Goal: Share content

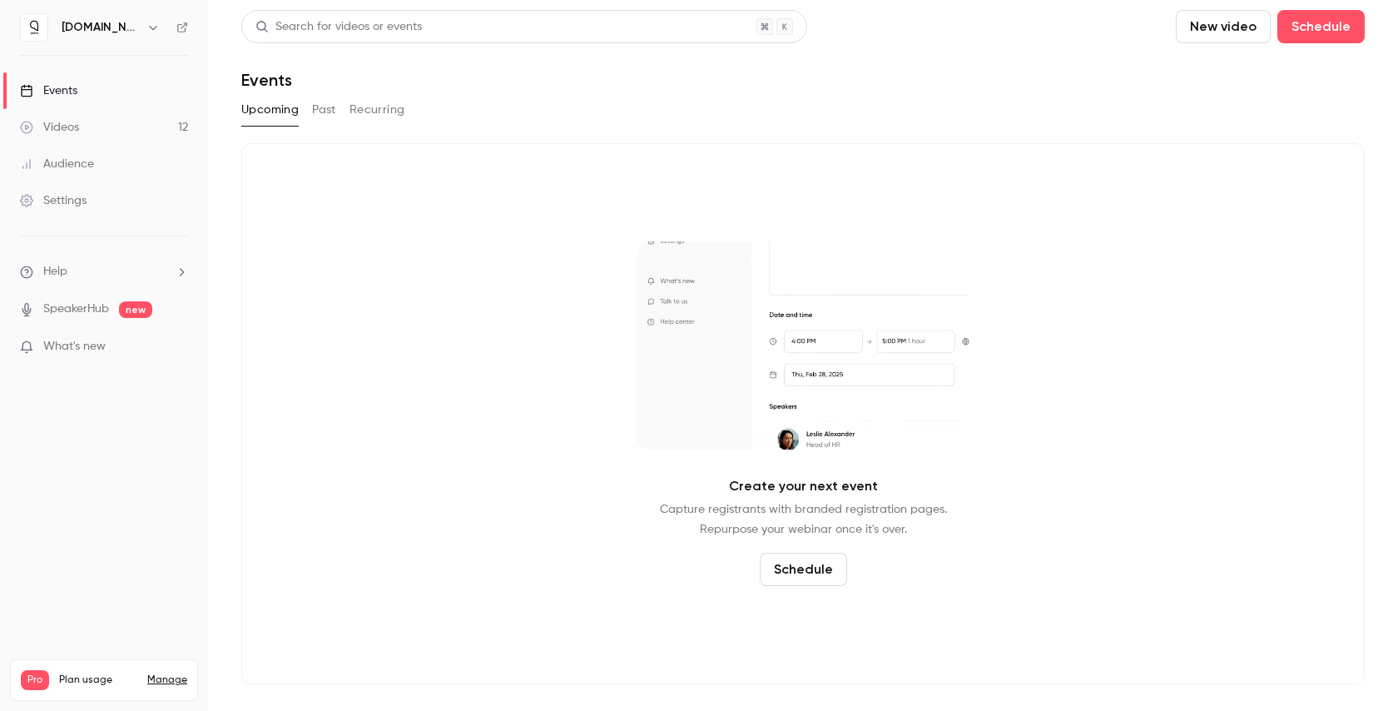
click at [126, 126] on link "Videos 12" at bounding box center [104, 127] width 208 height 37
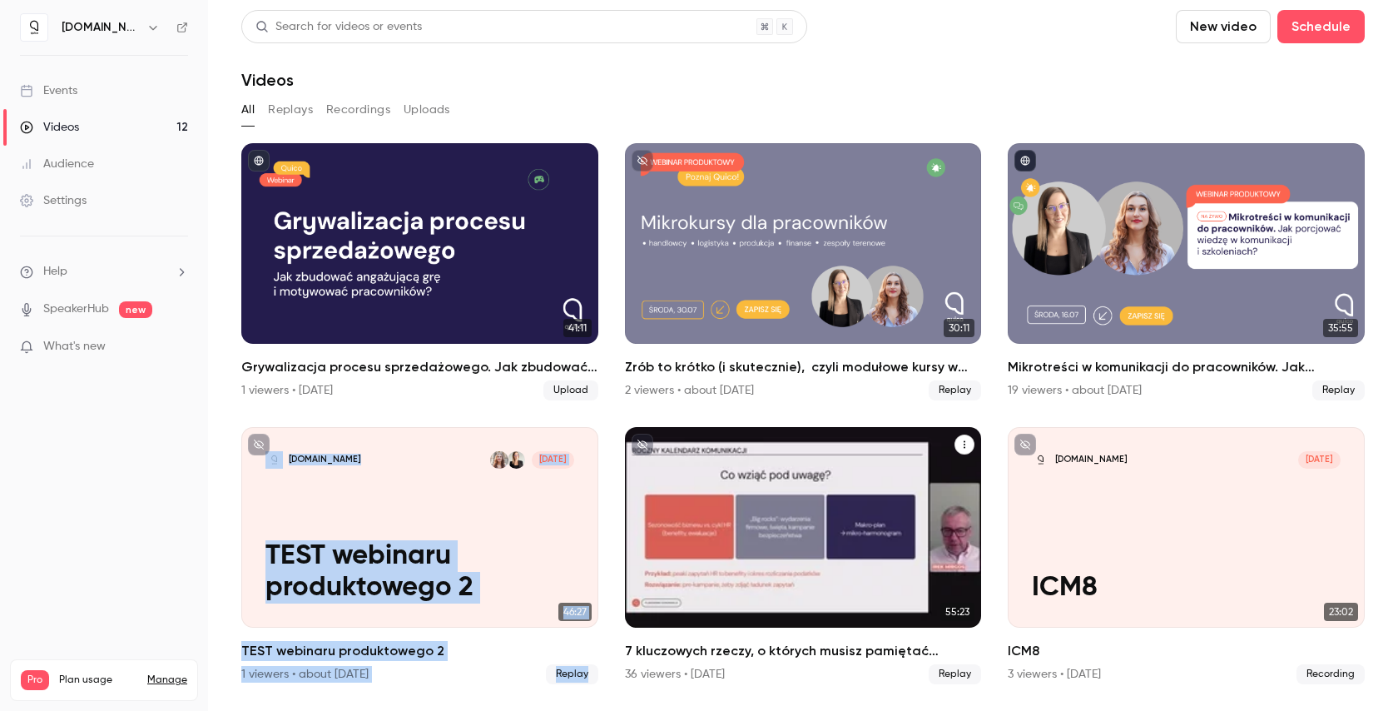
drag, startPoint x: 445, startPoint y: 458, endPoint x: 715, endPoint y: 589, distance: 300.4
click at [714, 589] on ul "41:11 Grywalizacja procesu sprzedażowego. Jak zbudować angażującą grę  i motywo…" at bounding box center [803, 698] width 1124 height 1110
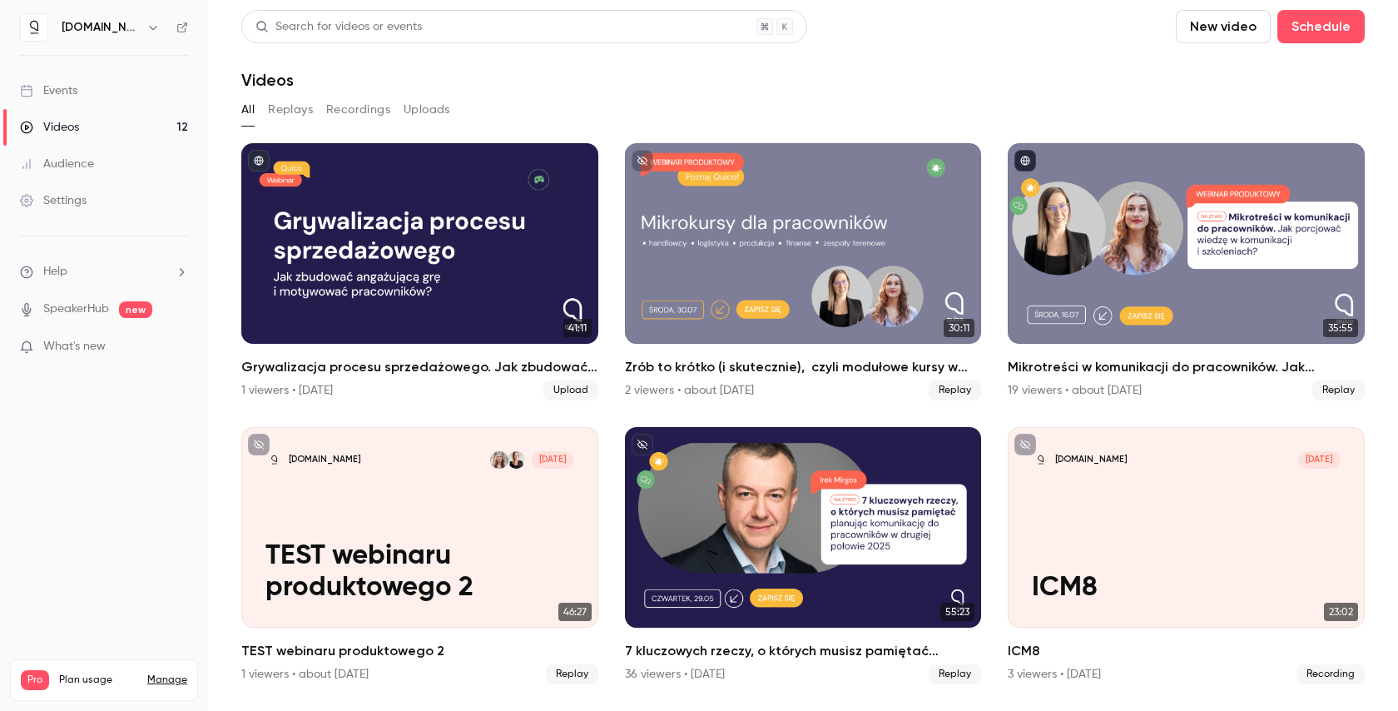
click at [991, 395] on ul "41:11 Grywalizacja procesu sprzedażowego. Jak zbudować angażującą grę  i motywo…" at bounding box center [803, 698] width 1124 height 1110
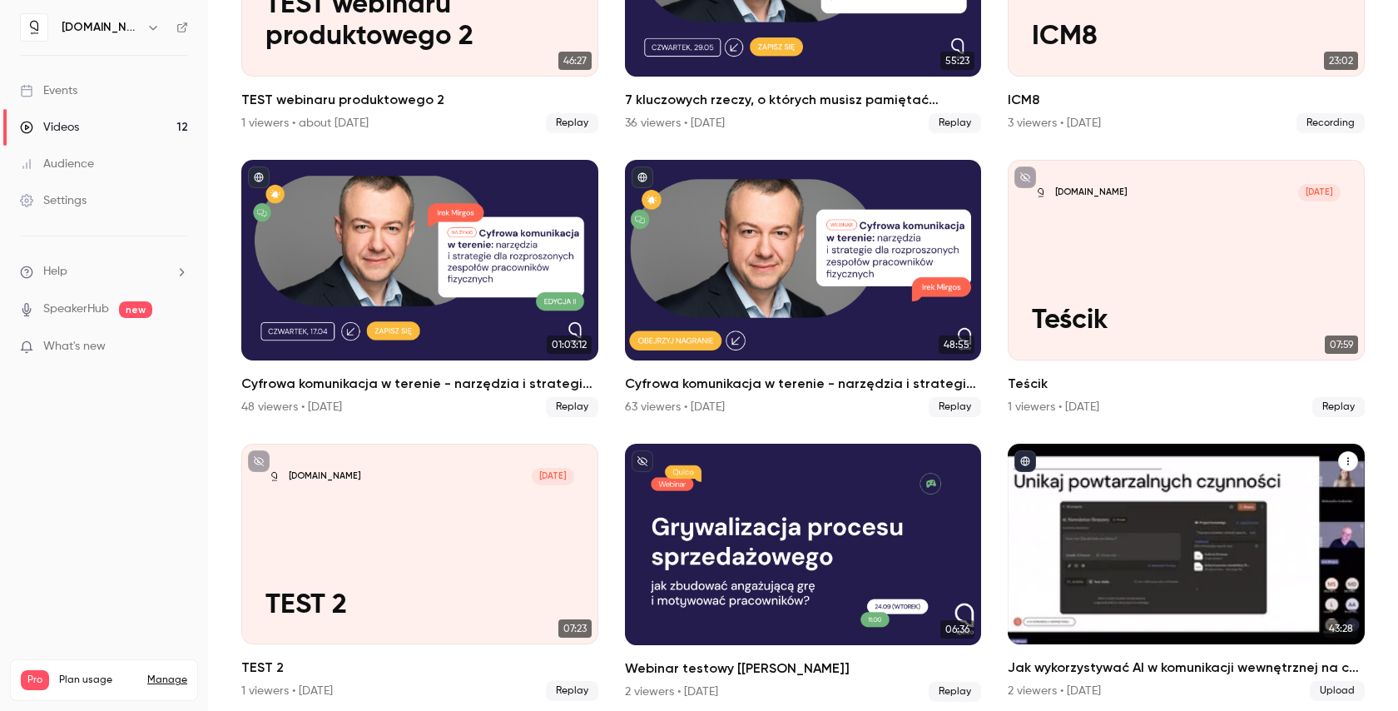
scroll to position [552, 0]
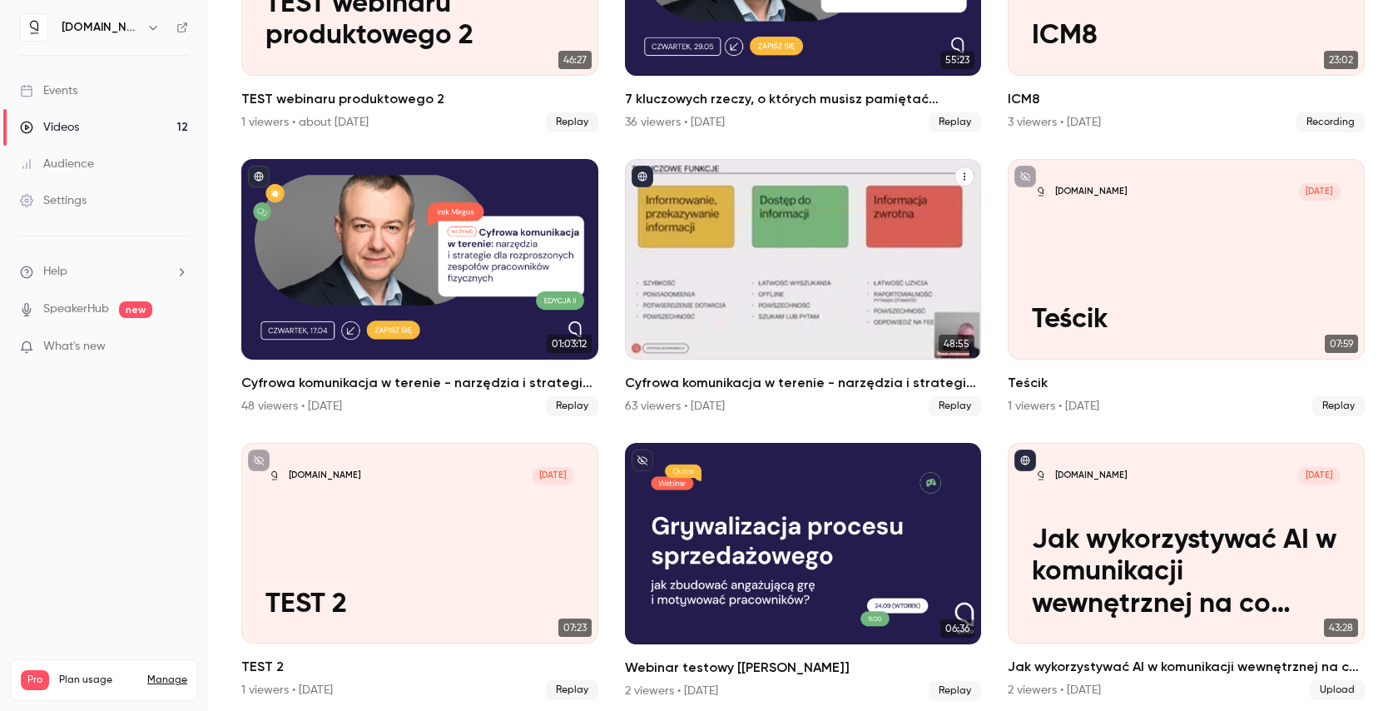
click at [741, 355] on link "48:55 Cyfrowa komunikacja w terenie - narzędzia i strategie dla rozproszonych z…" at bounding box center [803, 287] width 357 height 257
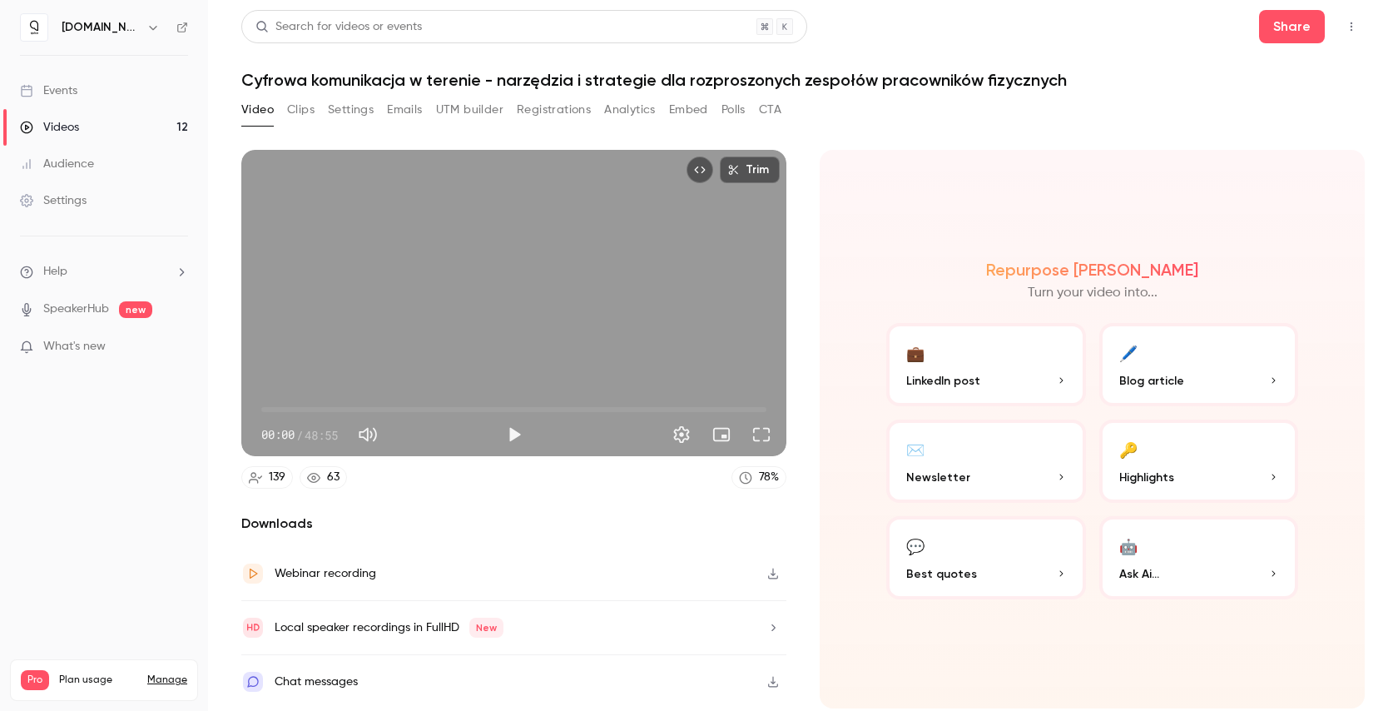
click at [563, 103] on button "Registrations" at bounding box center [554, 110] width 74 height 27
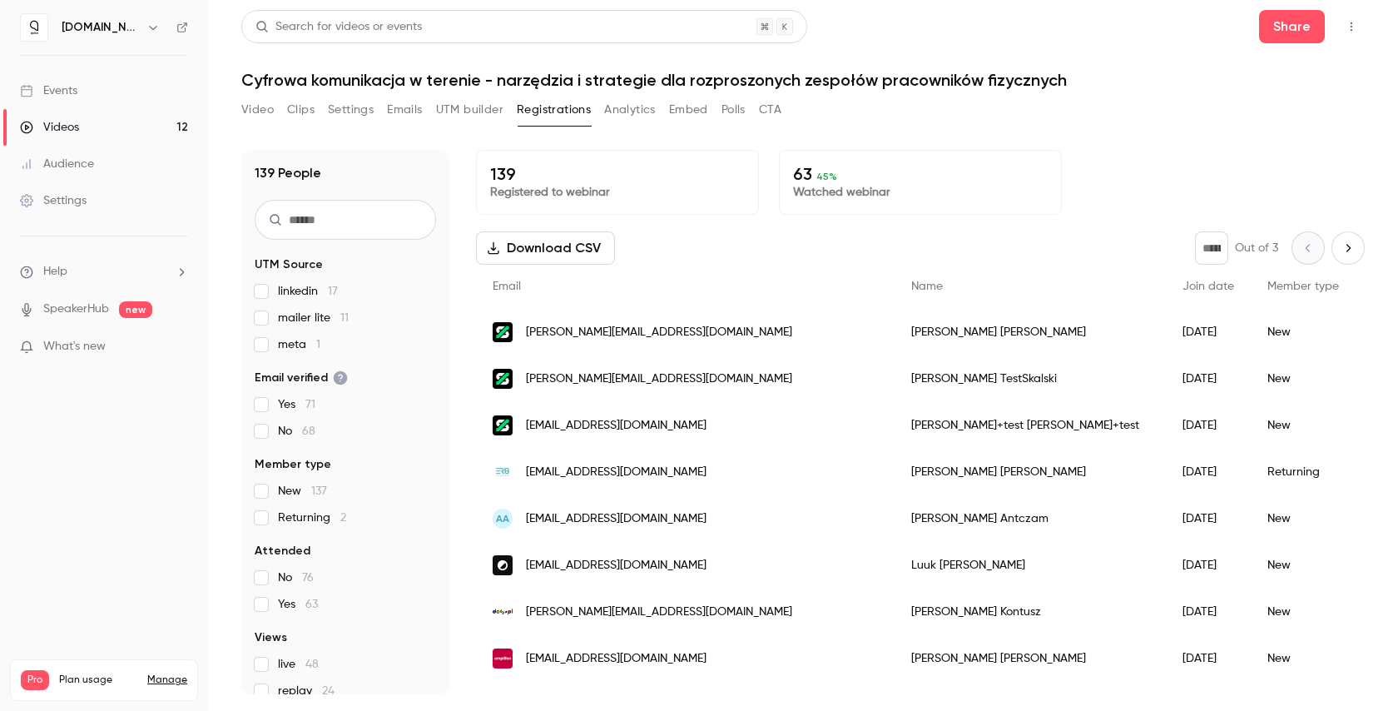
click at [80, 127] on link "Videos 12" at bounding box center [104, 127] width 208 height 37
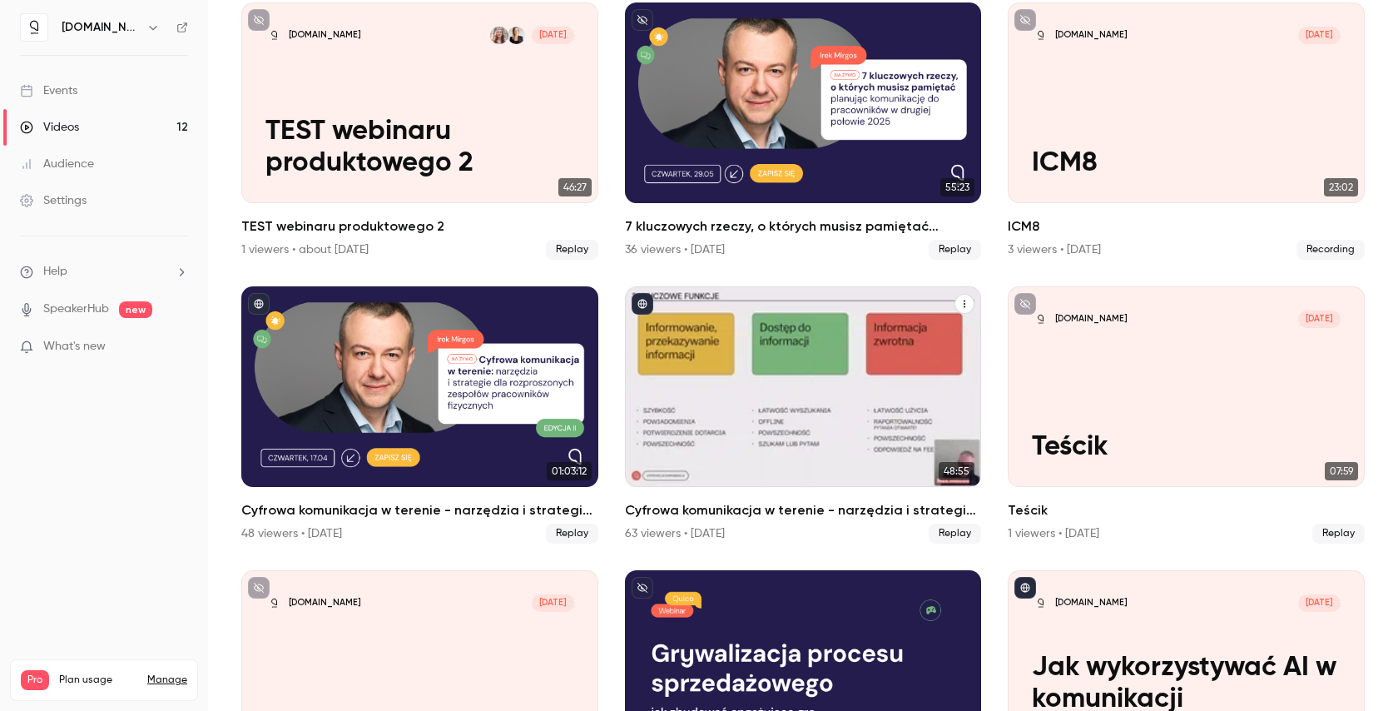
scroll to position [422, 0]
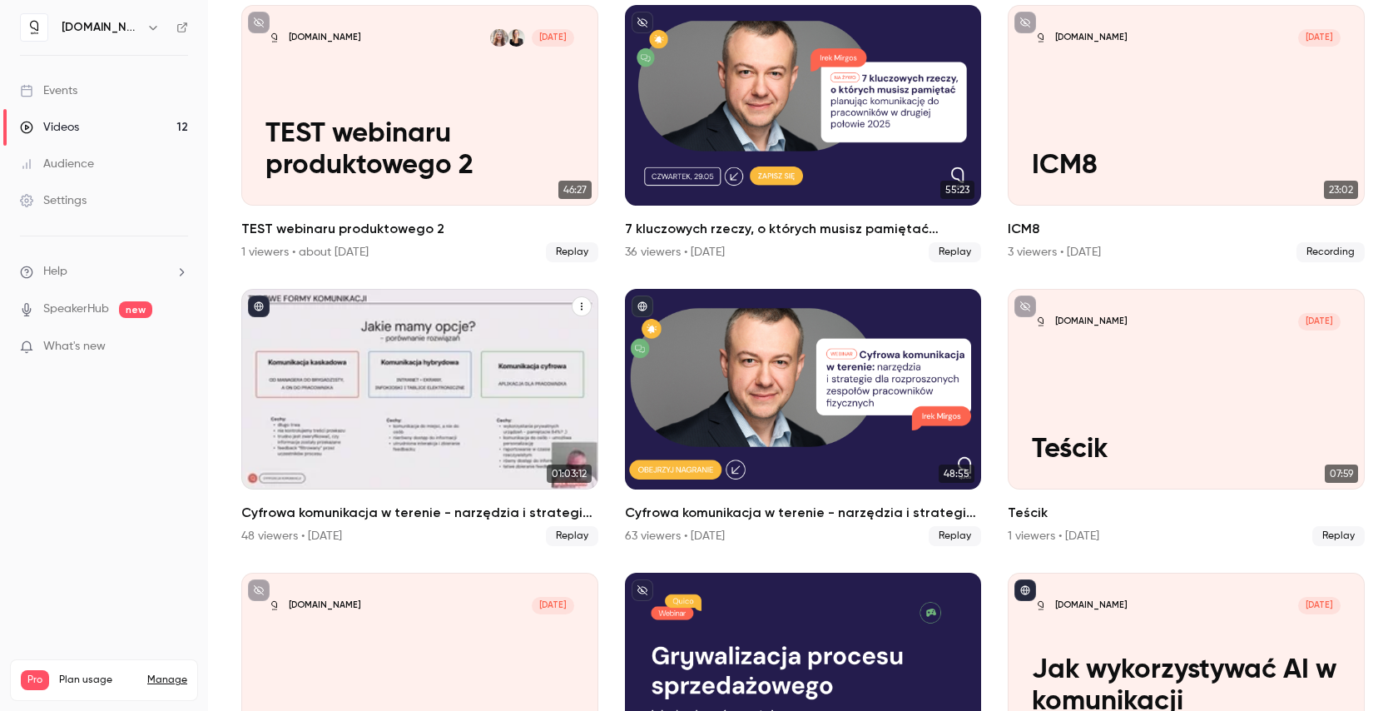
click at [375, 454] on div "Cyfrowa komunikacja w terenie - narzędzia i strategie dla rozproszonych zespołó…" at bounding box center [419, 389] width 357 height 201
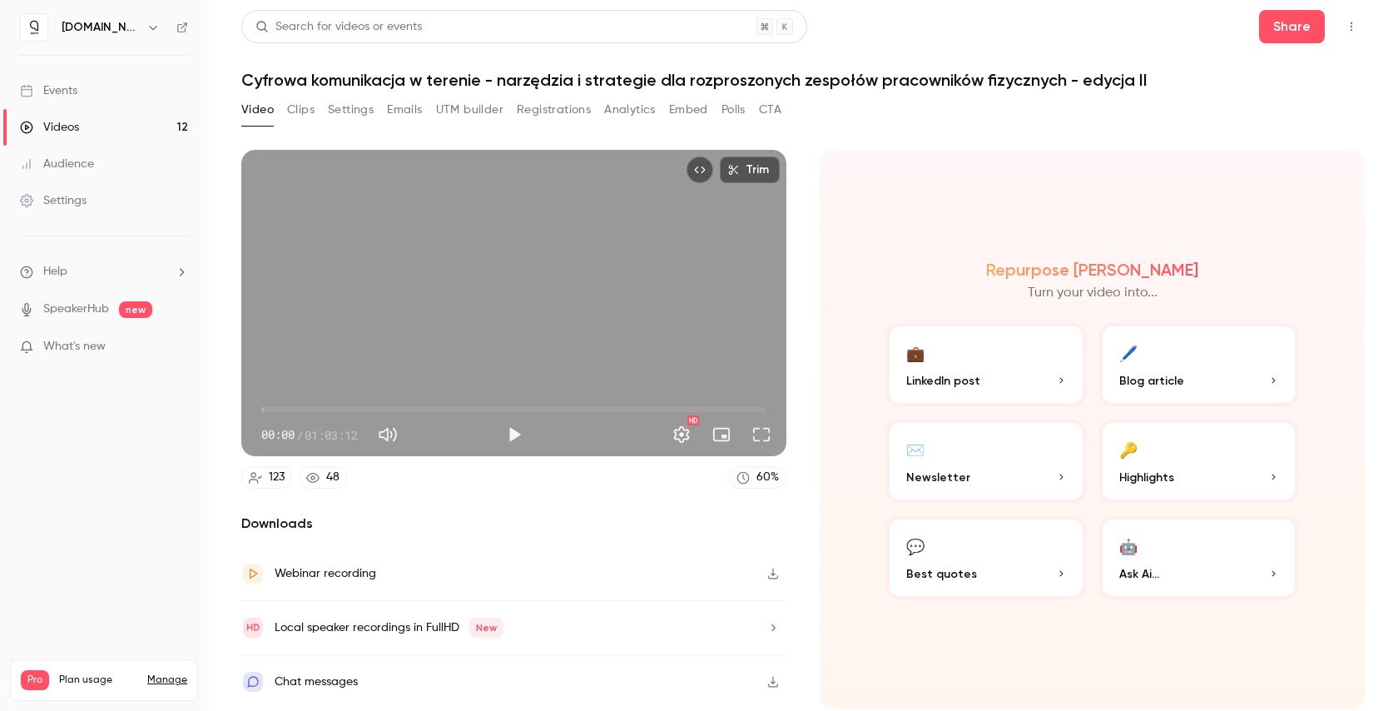
drag, startPoint x: 549, startPoint y: 113, endPoint x: 546, endPoint y: 126, distance: 12.7
click at [549, 113] on button "Registrations" at bounding box center [554, 110] width 74 height 27
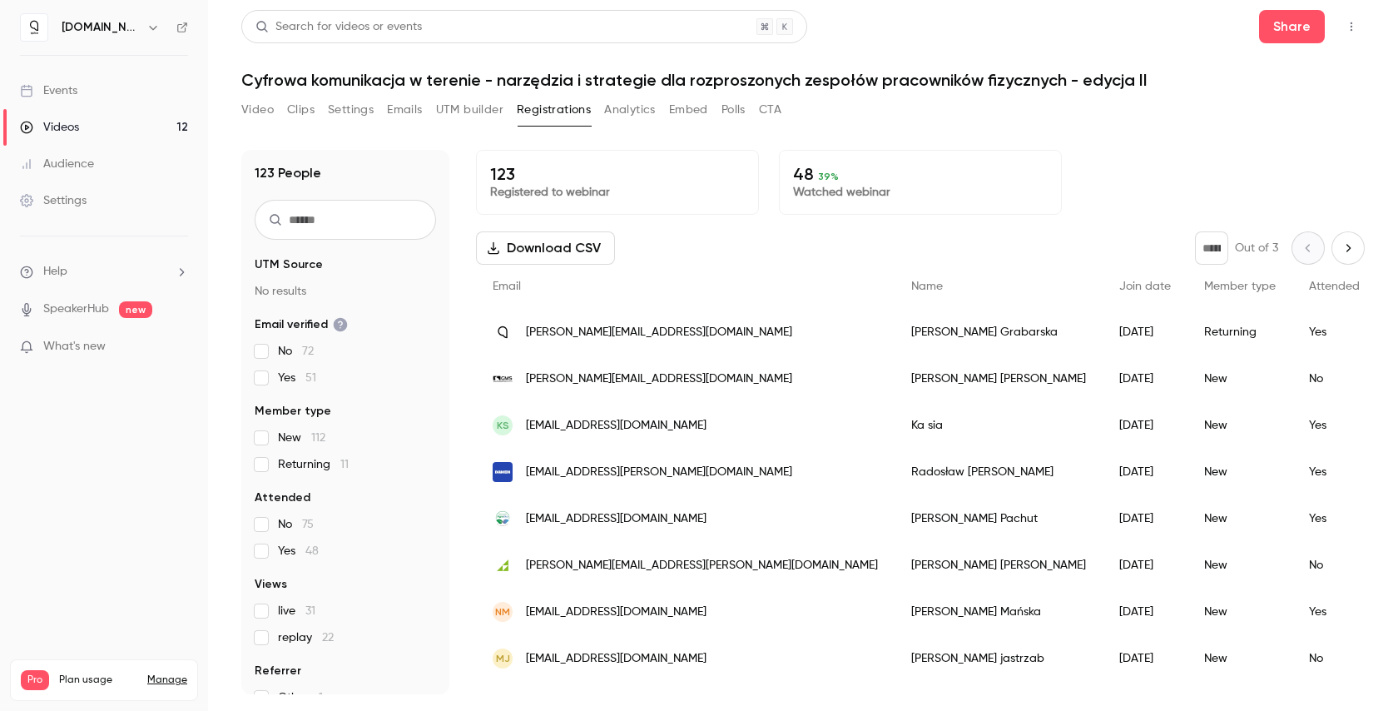
click at [260, 116] on button "Video" at bounding box center [257, 110] width 32 height 27
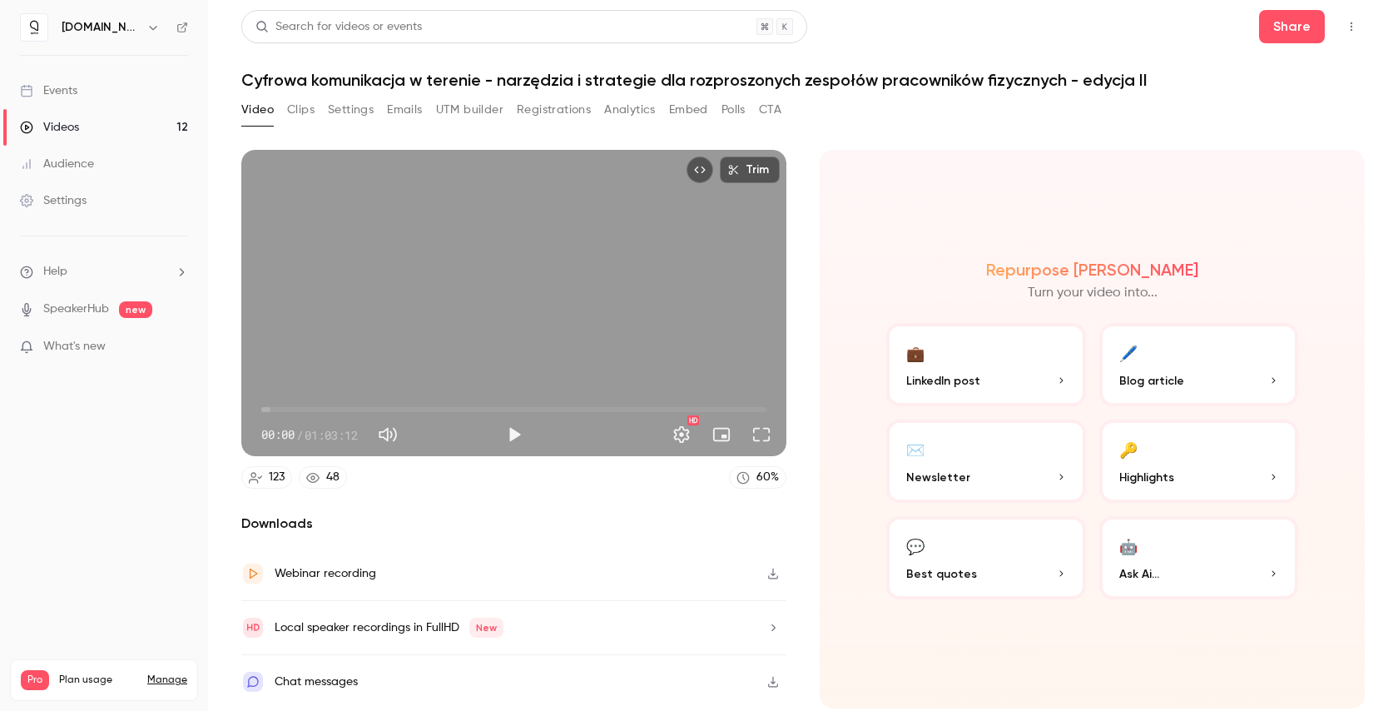
click at [76, 120] on div "Videos" at bounding box center [49, 127] width 59 height 17
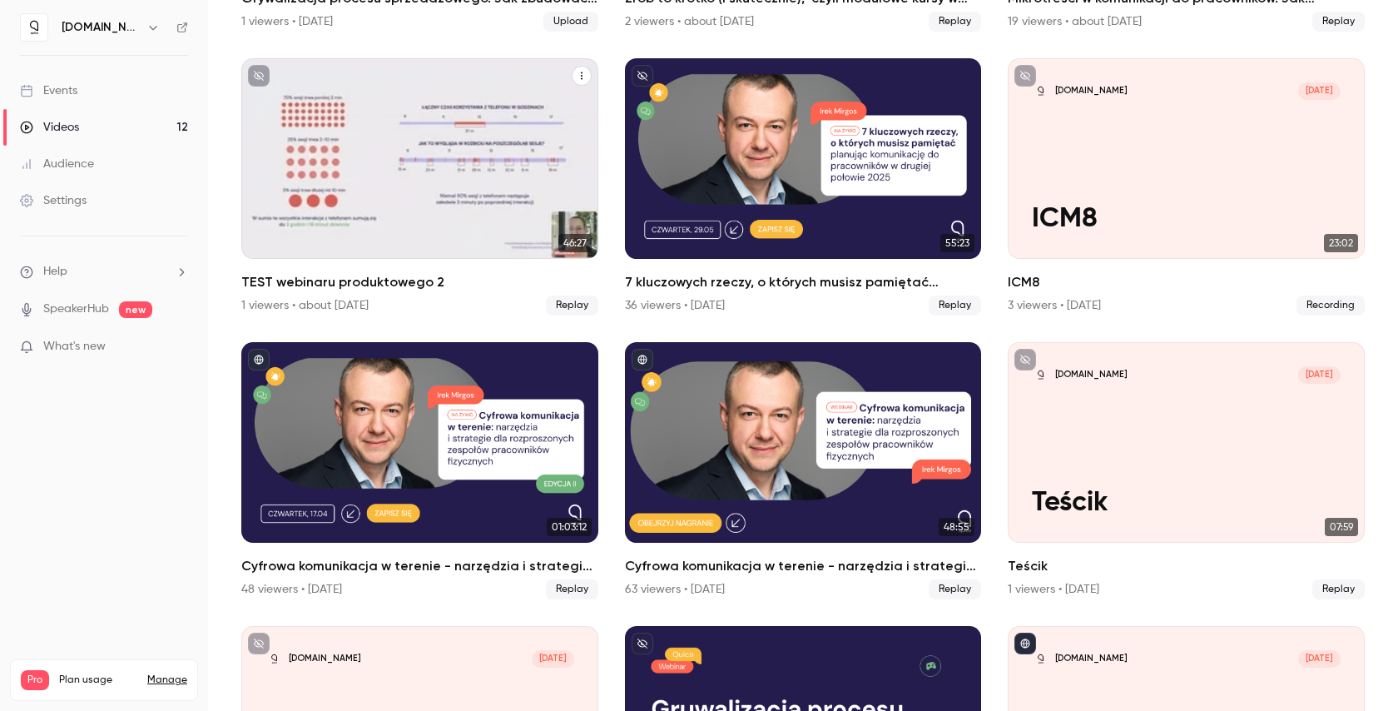
scroll to position [411, 0]
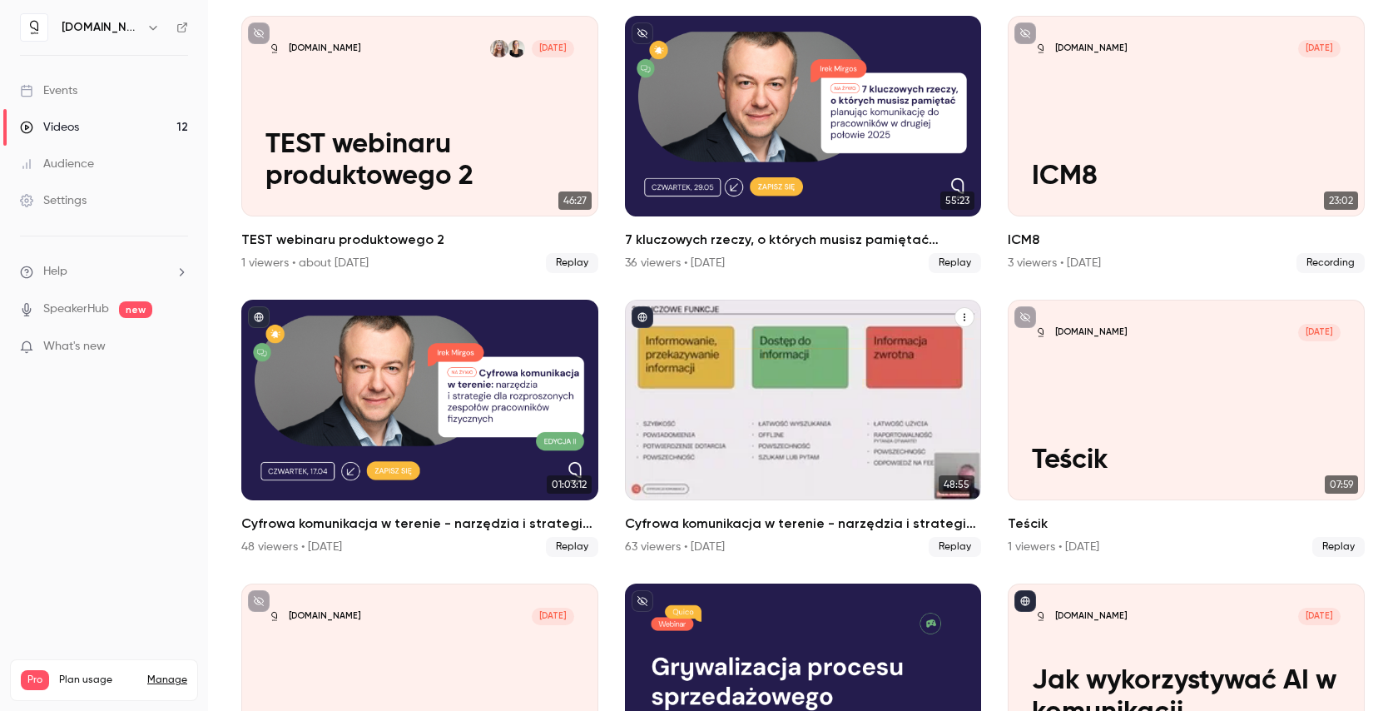
click at [787, 457] on div "Cyfrowa komunikacja w terenie - narzędzia i strategie dla rozproszonych zespołó…" at bounding box center [803, 400] width 357 height 201
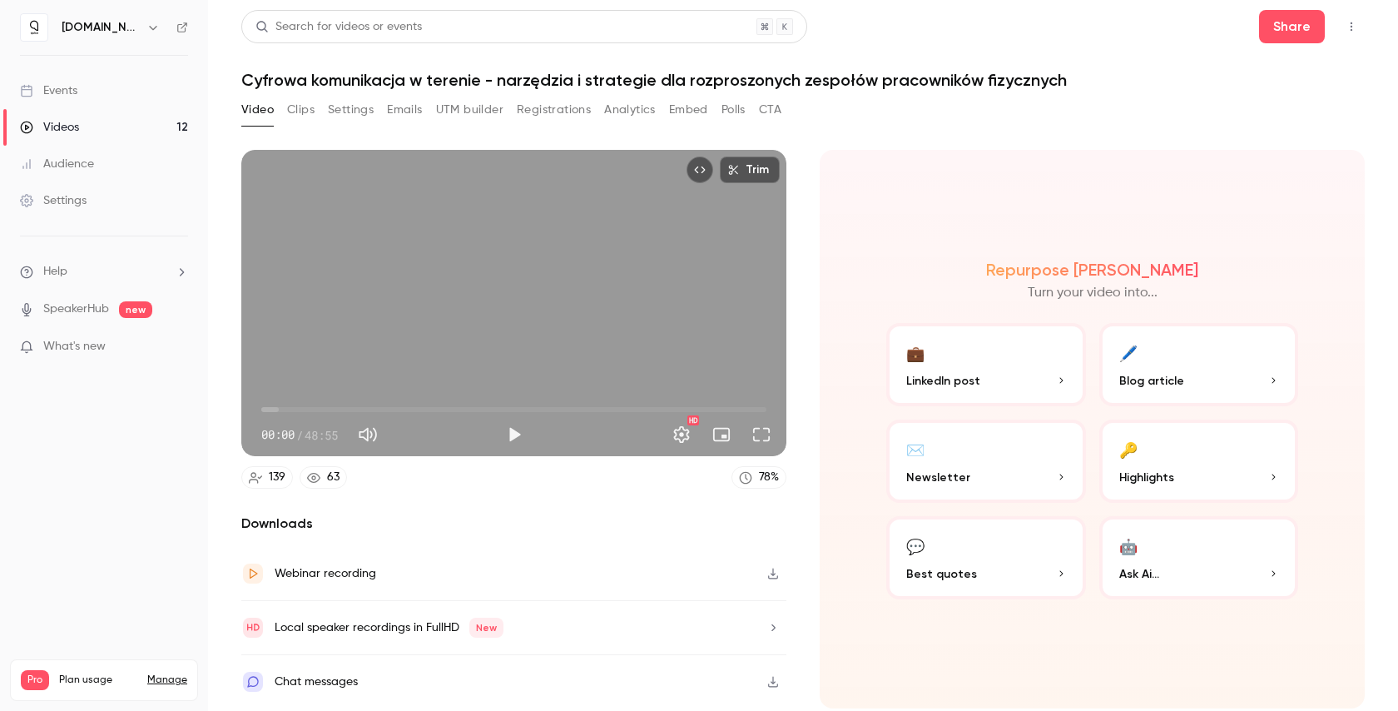
click at [61, 134] on div "Videos" at bounding box center [49, 127] width 59 height 17
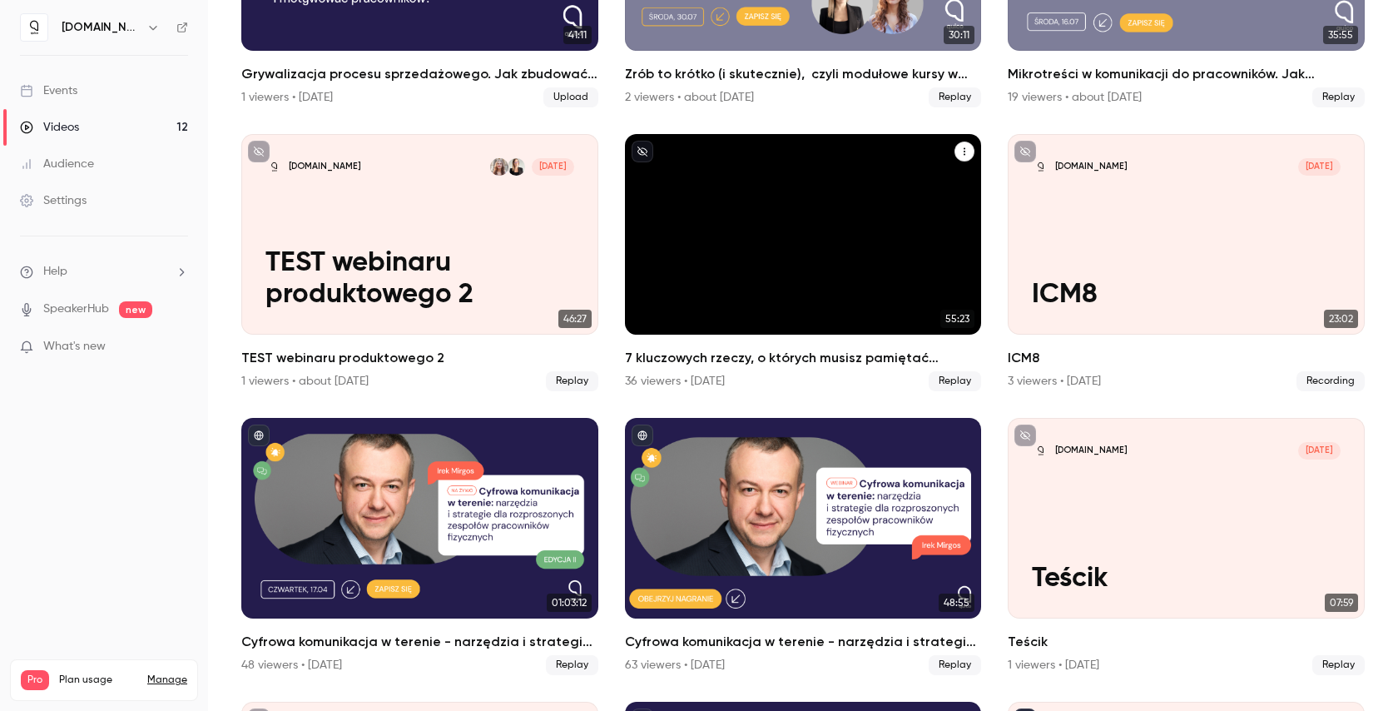
scroll to position [380, 0]
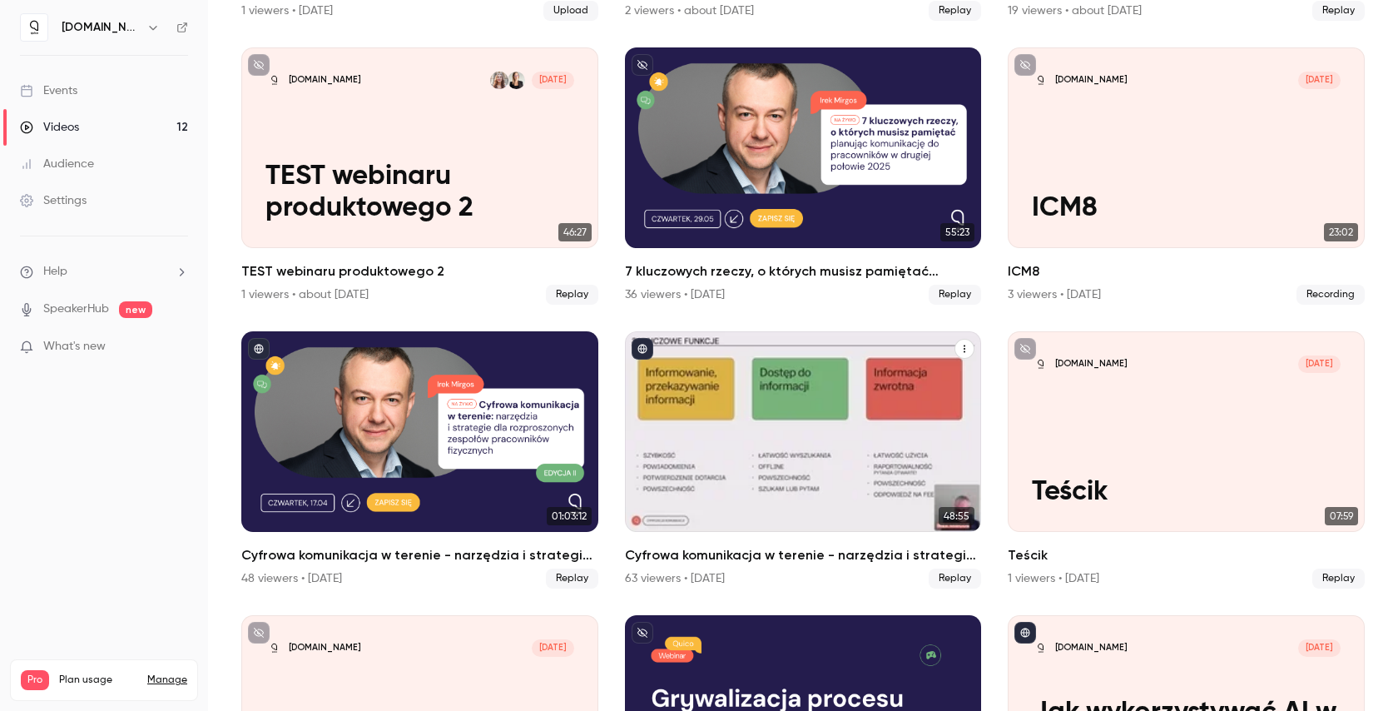
click at [960, 346] on icon "Cyfrowa komunikacja w terenie - narzędzia i strategie dla rozproszonych zespołó…" at bounding box center [965, 349] width 10 height 10
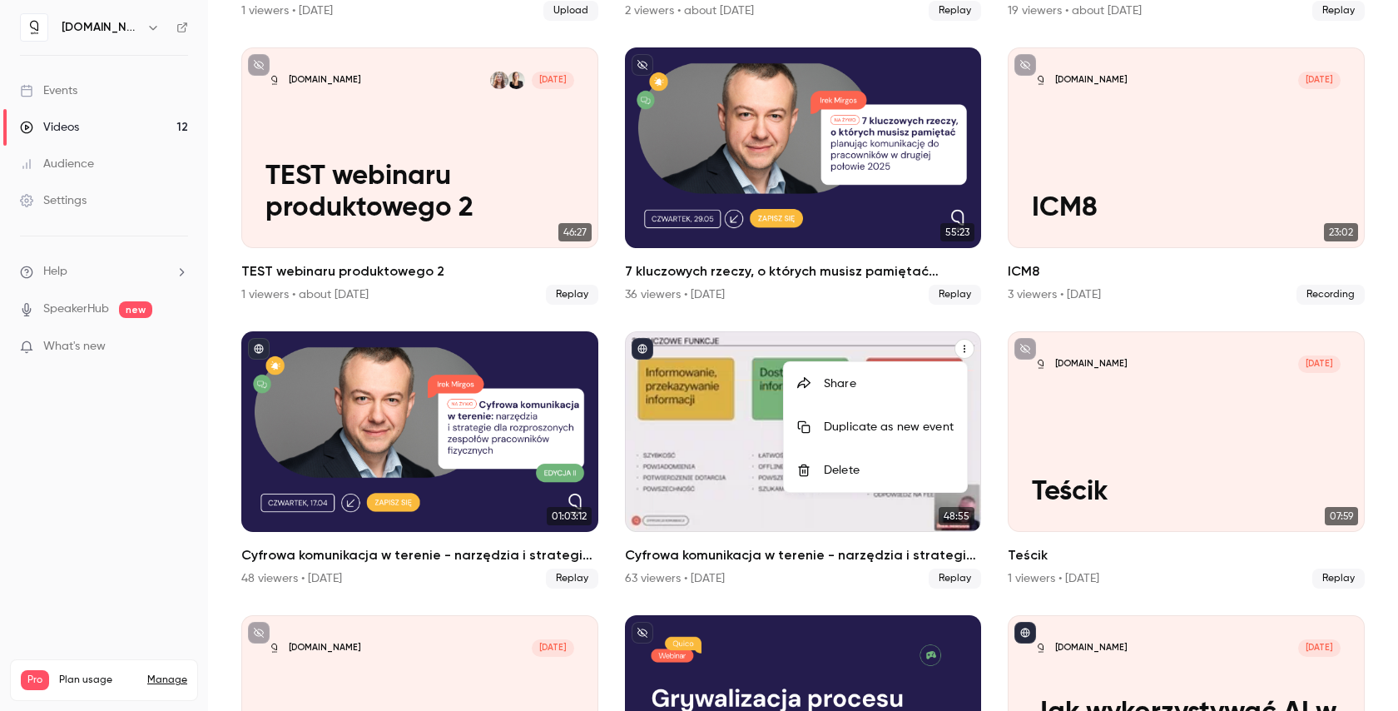
click at [935, 375] on li "Share" at bounding box center [875, 383] width 183 height 43
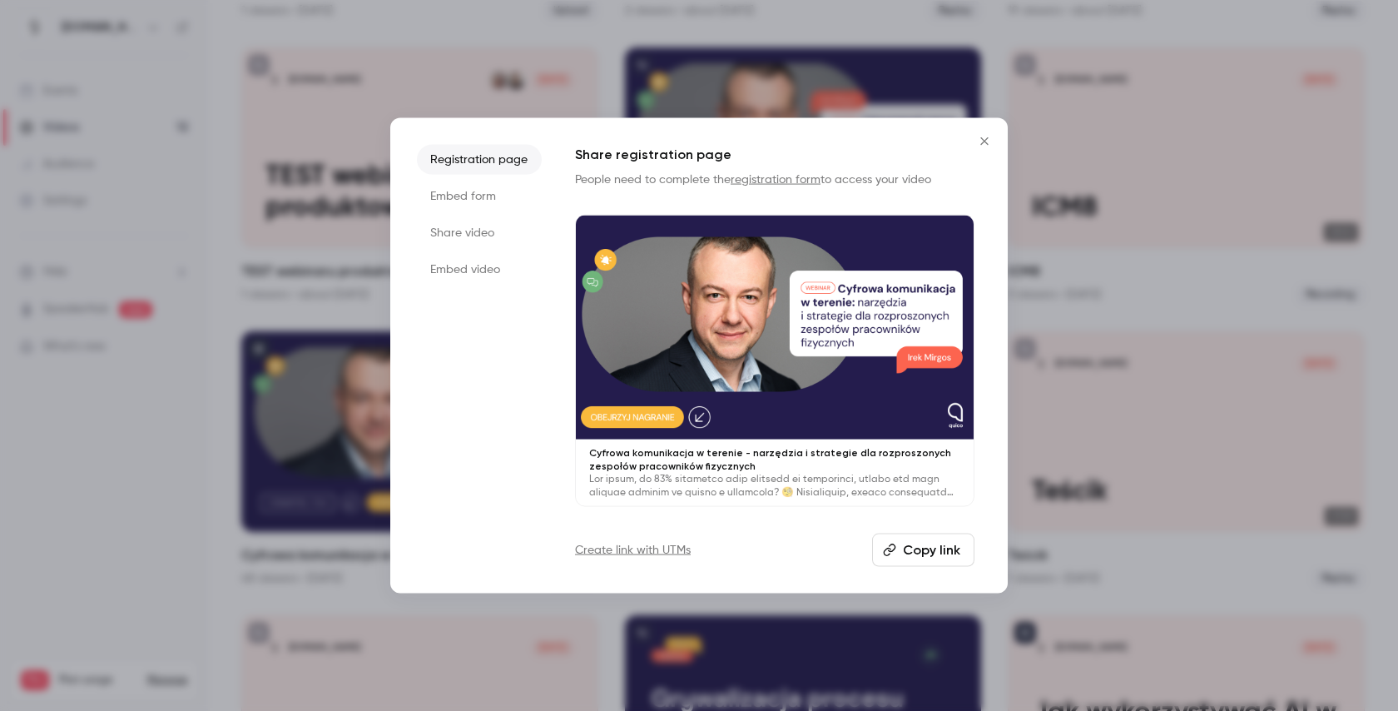
click at [928, 557] on button "Copy link" at bounding box center [923, 549] width 102 height 33
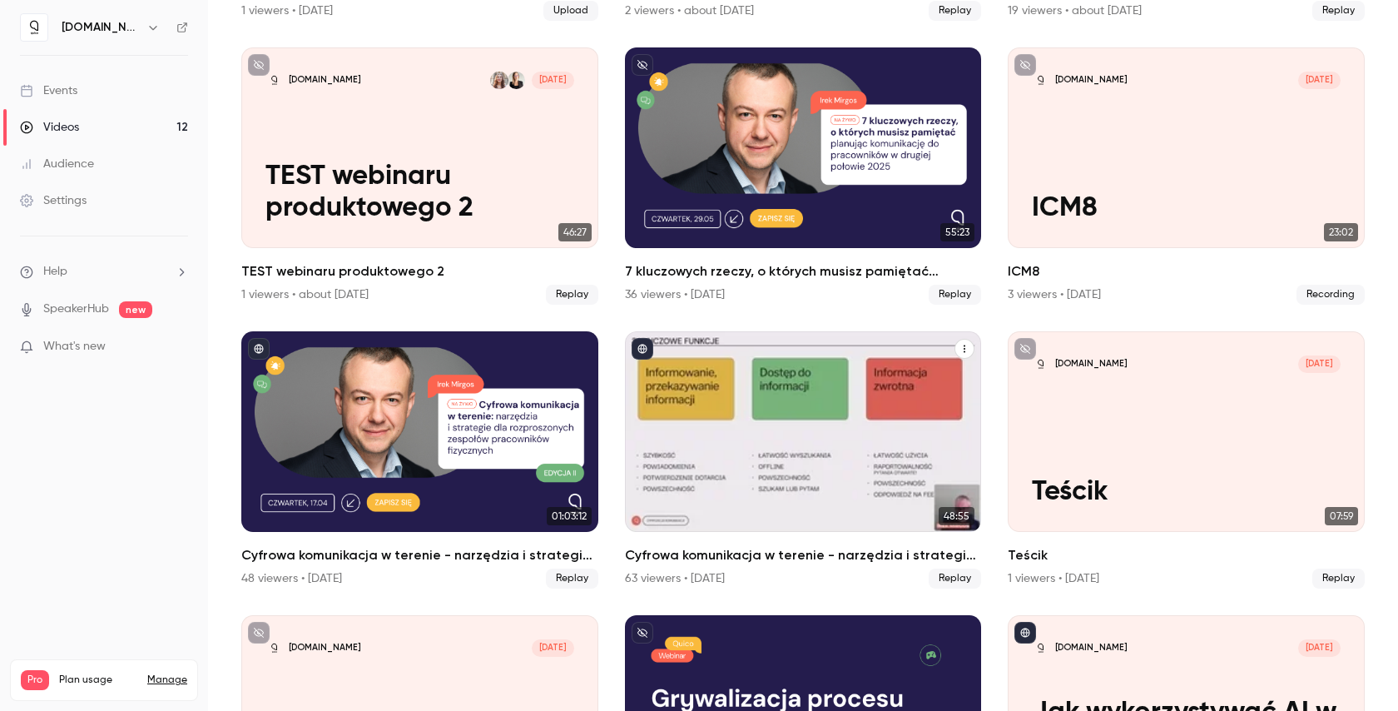
click at [632, 343] on button "published" at bounding box center [643, 349] width 22 height 22
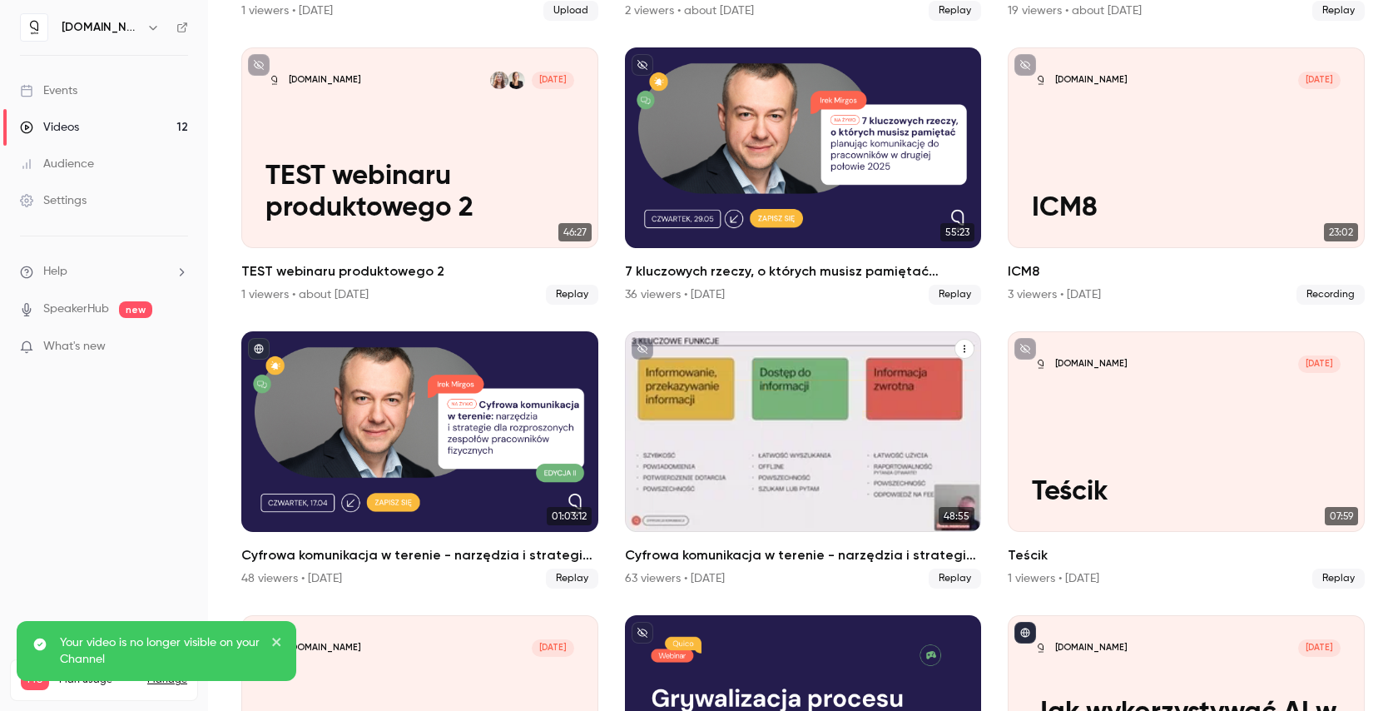
click at [641, 344] on icon "unpublished" at bounding box center [643, 349] width 10 height 10
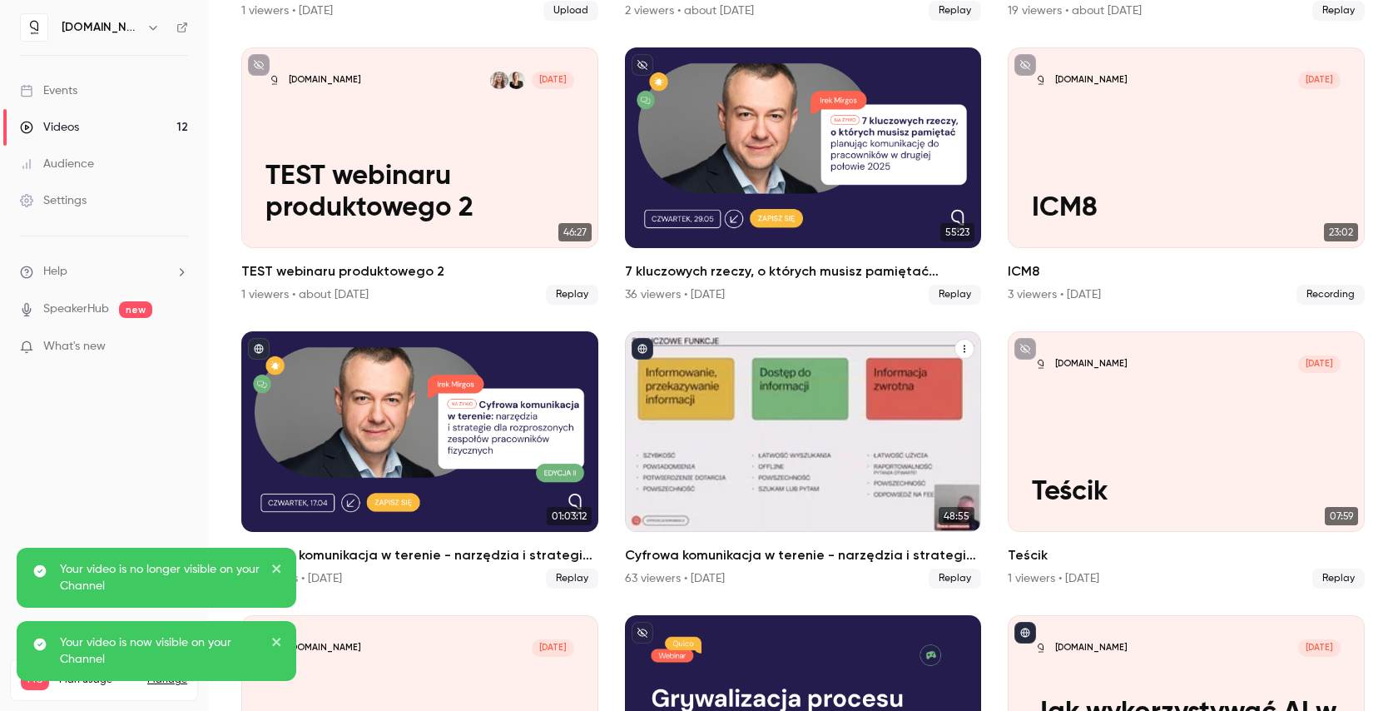
click at [961, 344] on icon "Cyfrowa komunikacja w terenie - narzędzia i strategie dla rozproszonych zespołó…" at bounding box center [965, 349] width 10 height 10
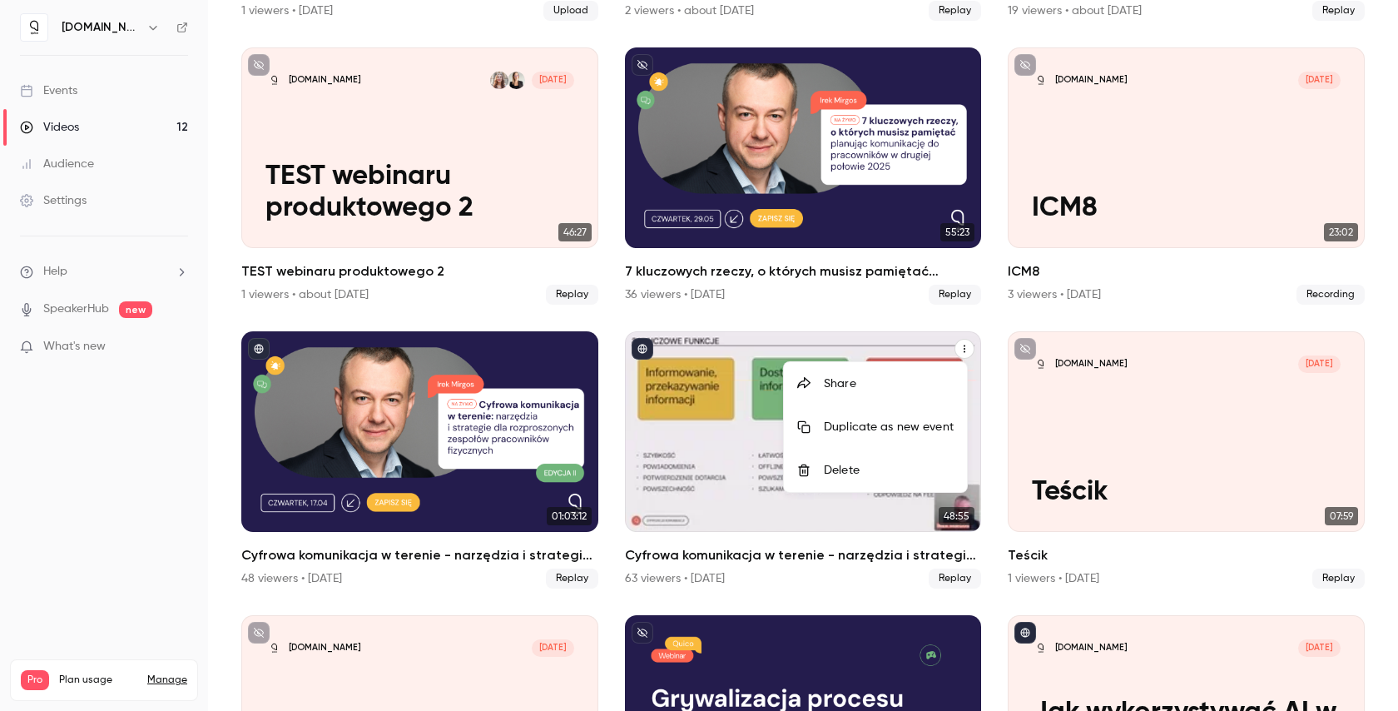
click at [914, 380] on div "Share" at bounding box center [889, 383] width 130 height 17
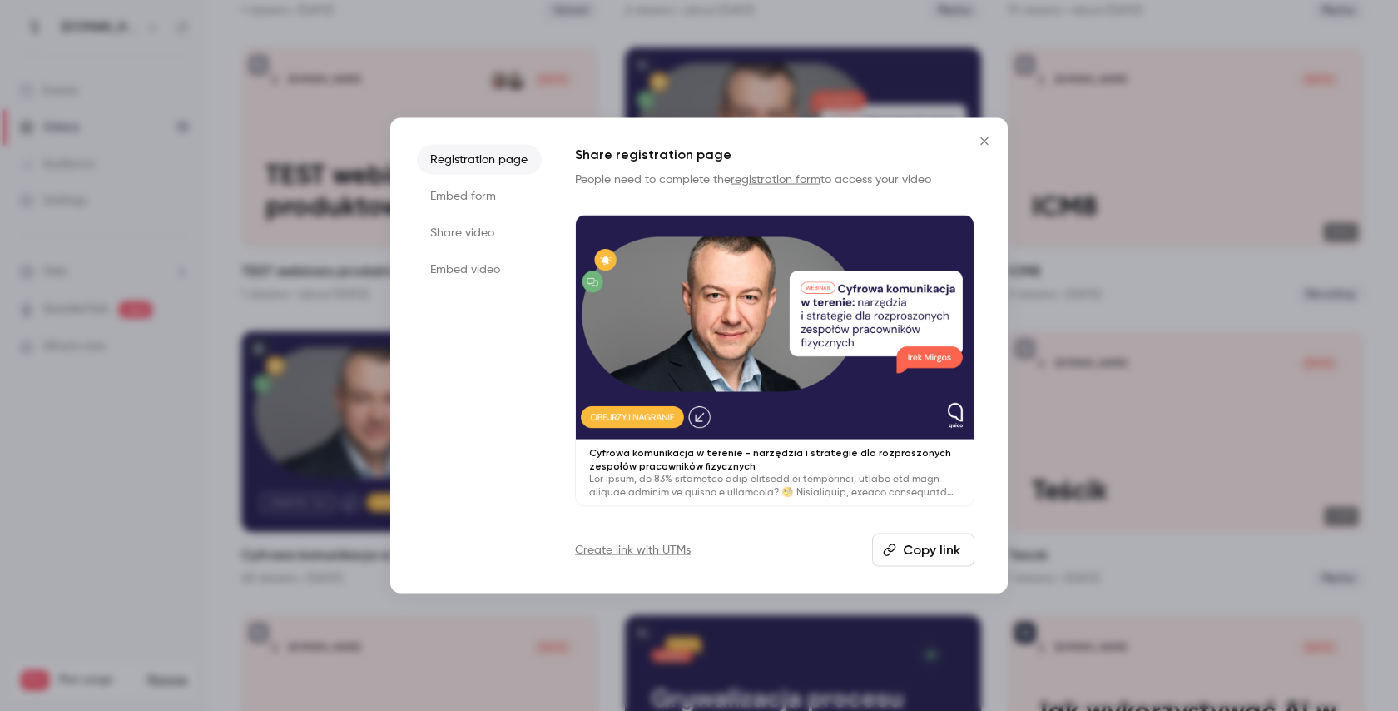
click at [916, 549] on button "Copy link" at bounding box center [923, 549] width 102 height 33
click at [983, 142] on icon "Close" at bounding box center [985, 141] width 20 height 13
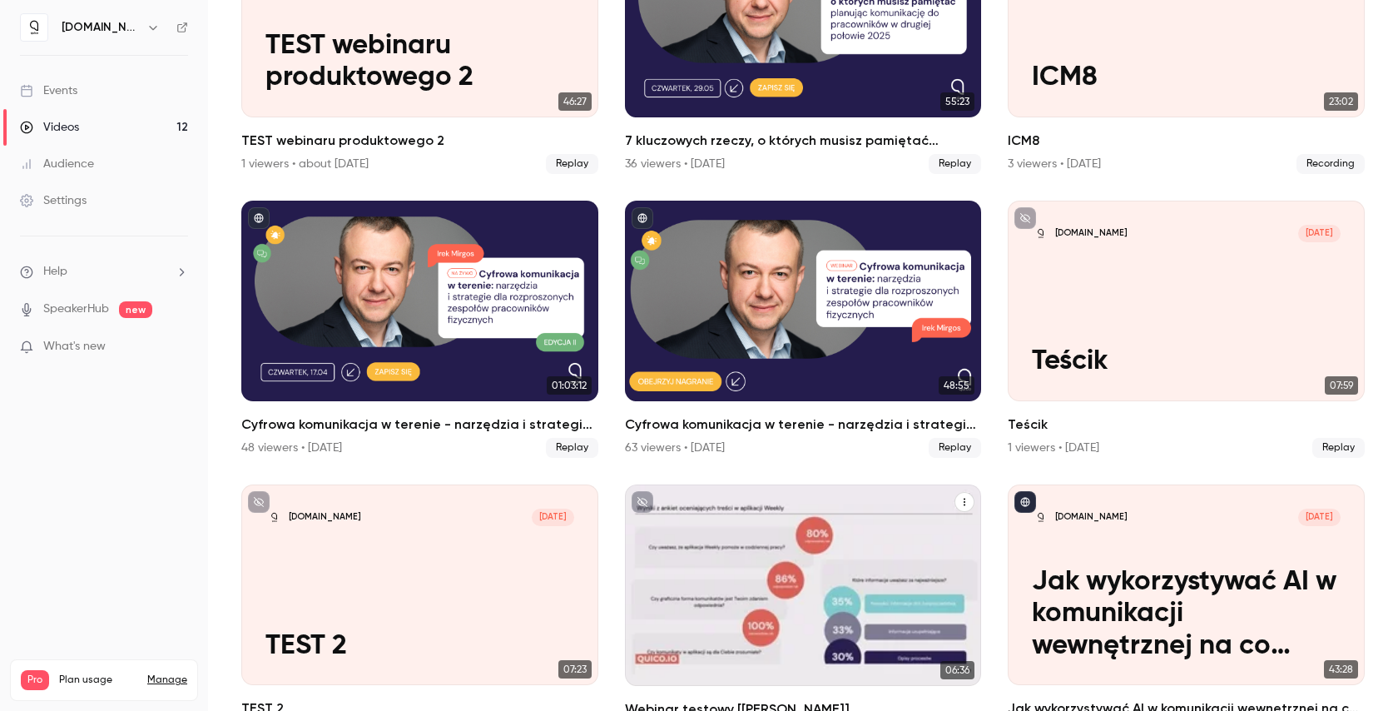
scroll to position [552, 0]
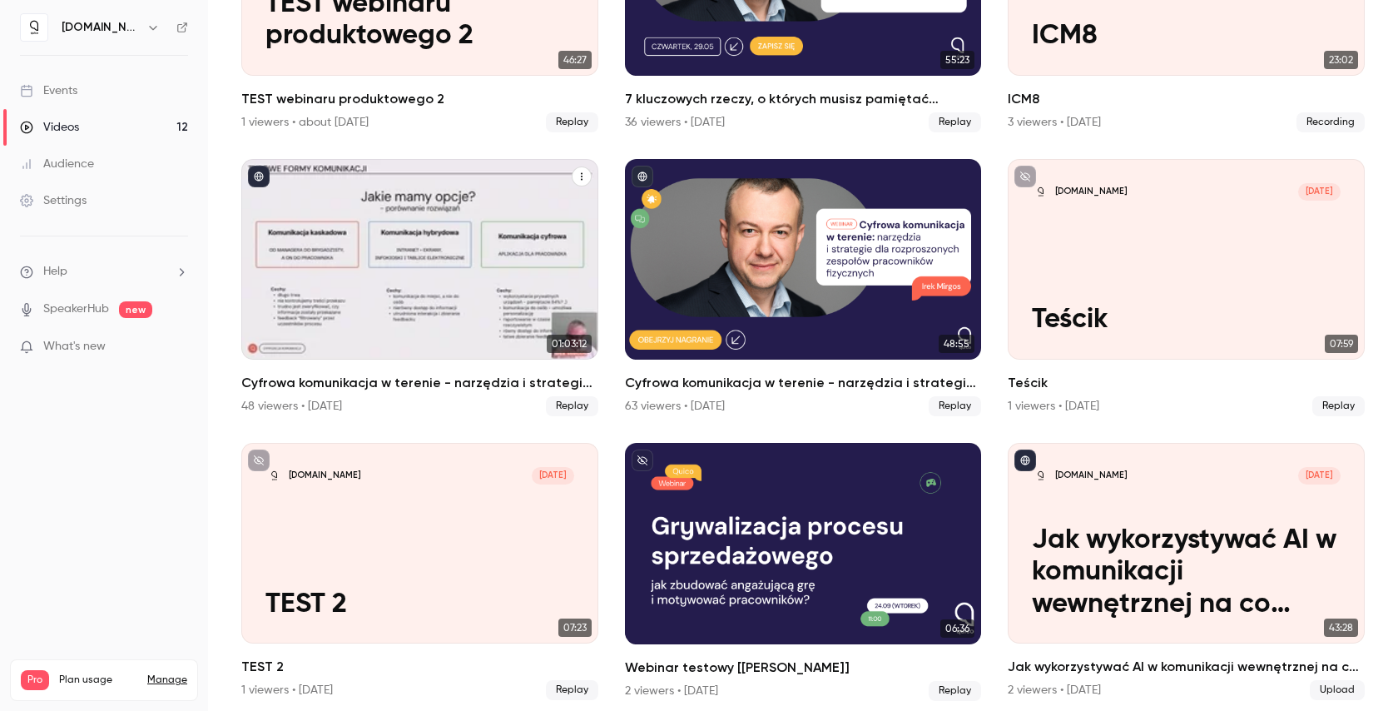
click at [584, 170] on button "Cyfrowa komunikacja w terenie - narzędzia i strategie dla rozproszonych zespołó…" at bounding box center [582, 176] width 20 height 20
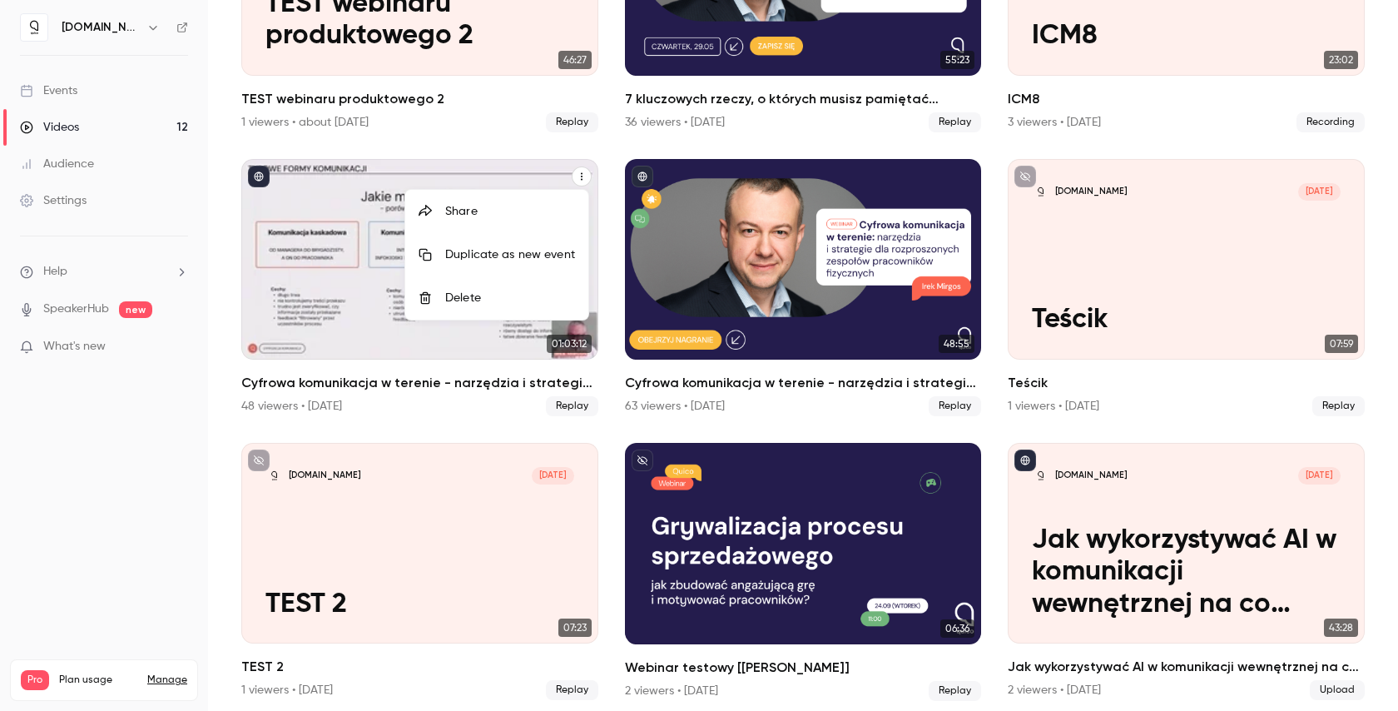
click at [545, 201] on li "Share" at bounding box center [496, 211] width 183 height 43
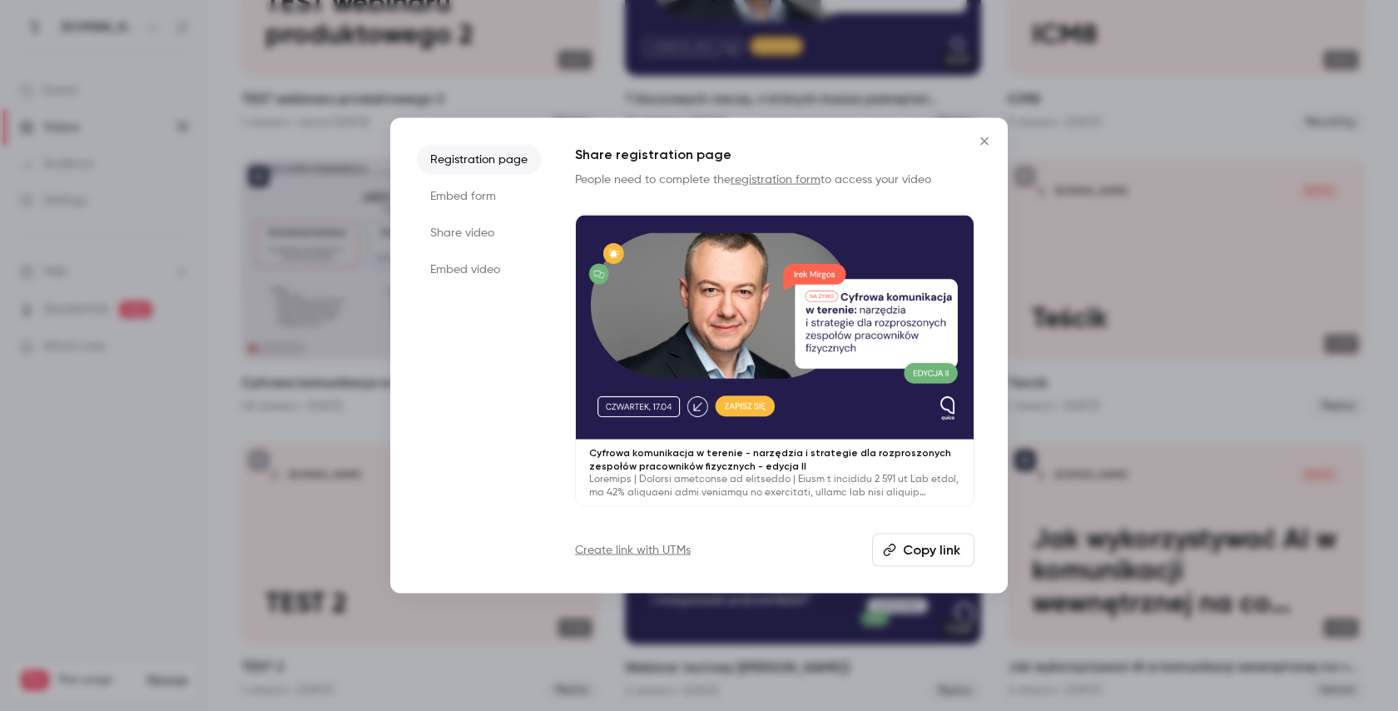
click at [936, 550] on button "Copy link" at bounding box center [923, 549] width 102 height 33
